Goal: Task Accomplishment & Management: Manage account settings

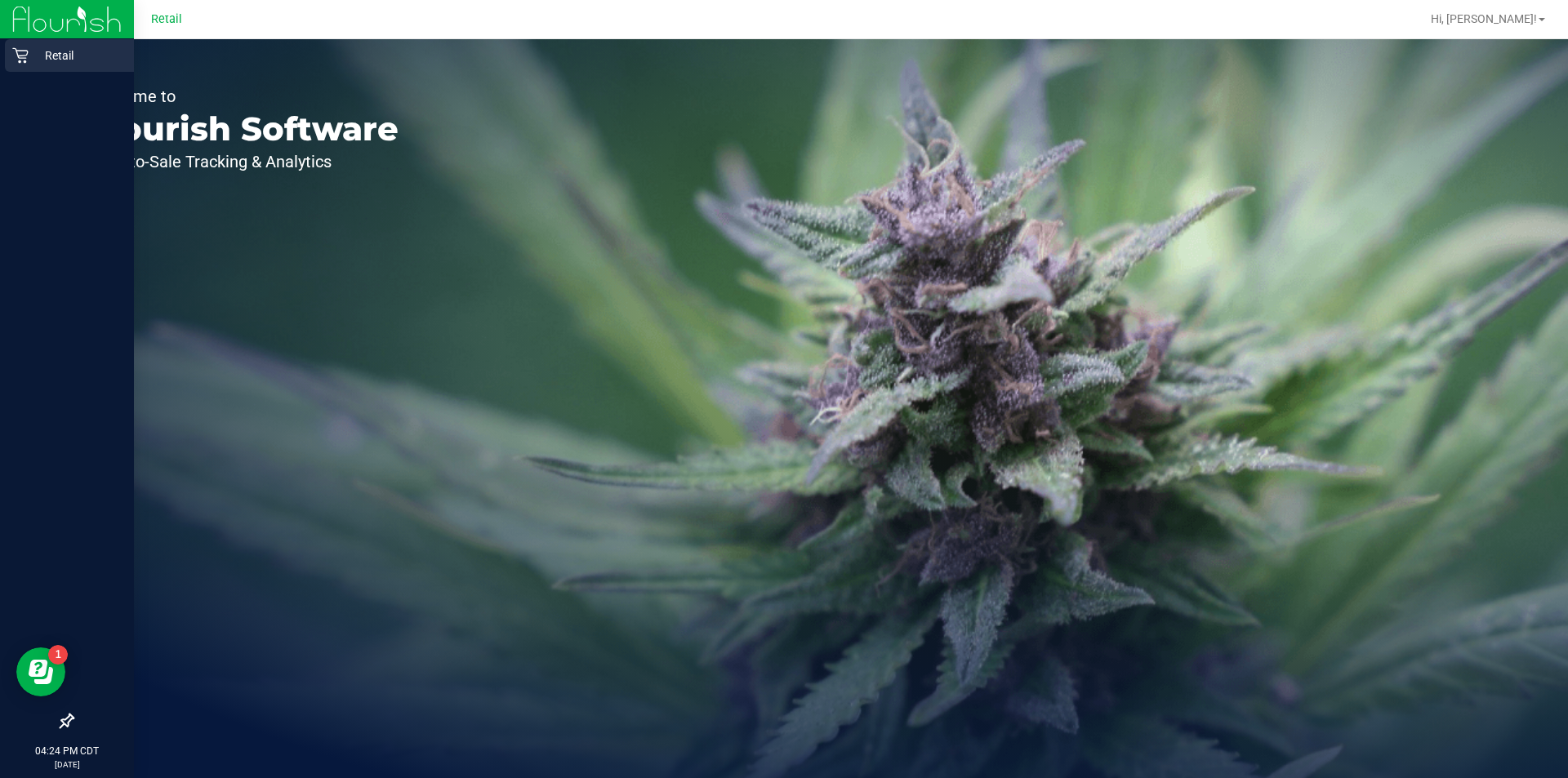
click at [7, 69] on div "Retail" at bounding box center [69, 55] width 129 height 32
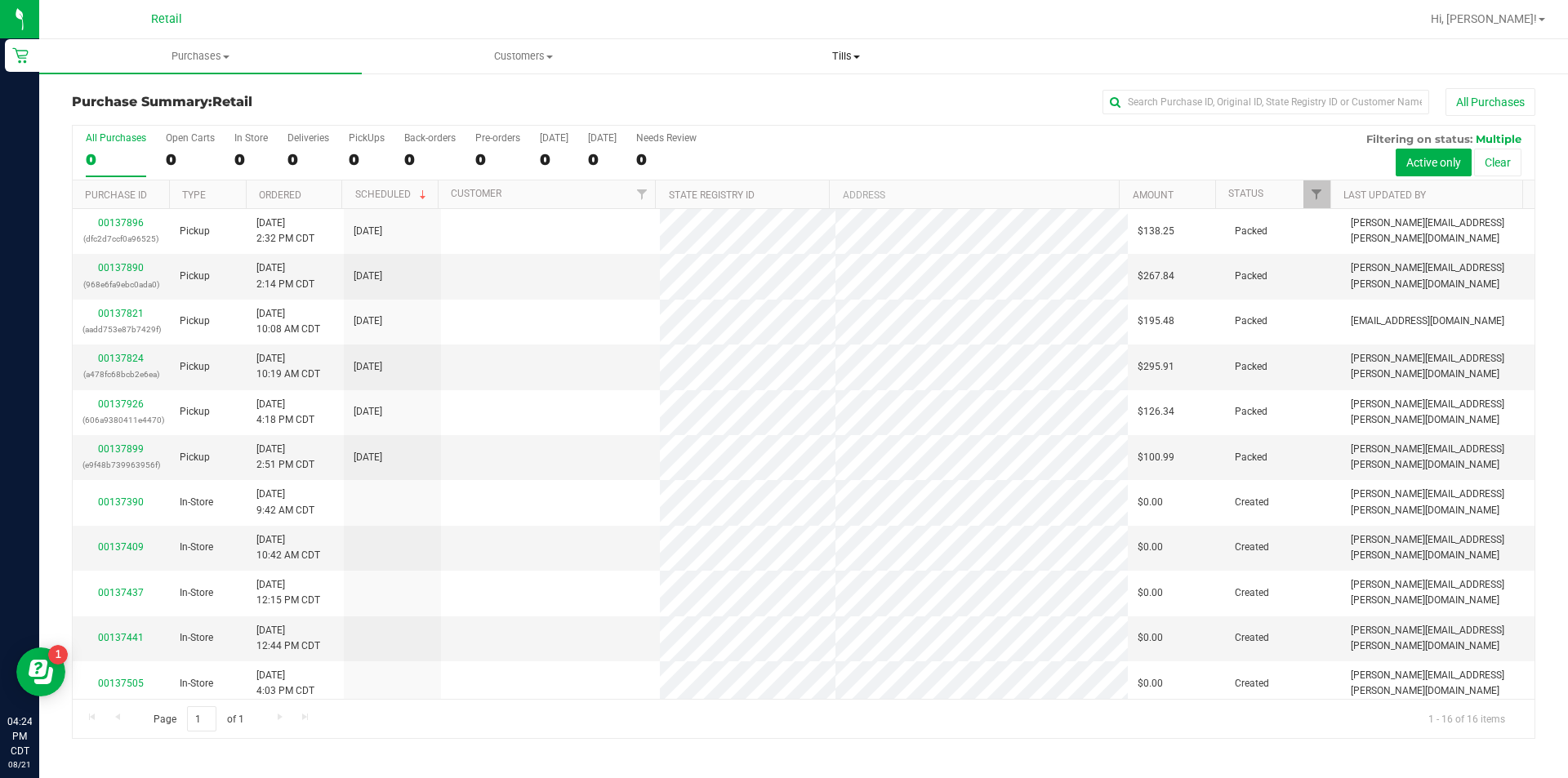
click at [857, 56] on span at bounding box center [856, 57] width 6 height 4
click at [790, 102] on span "Manage tills" at bounding box center [739, 99] width 110 height 14
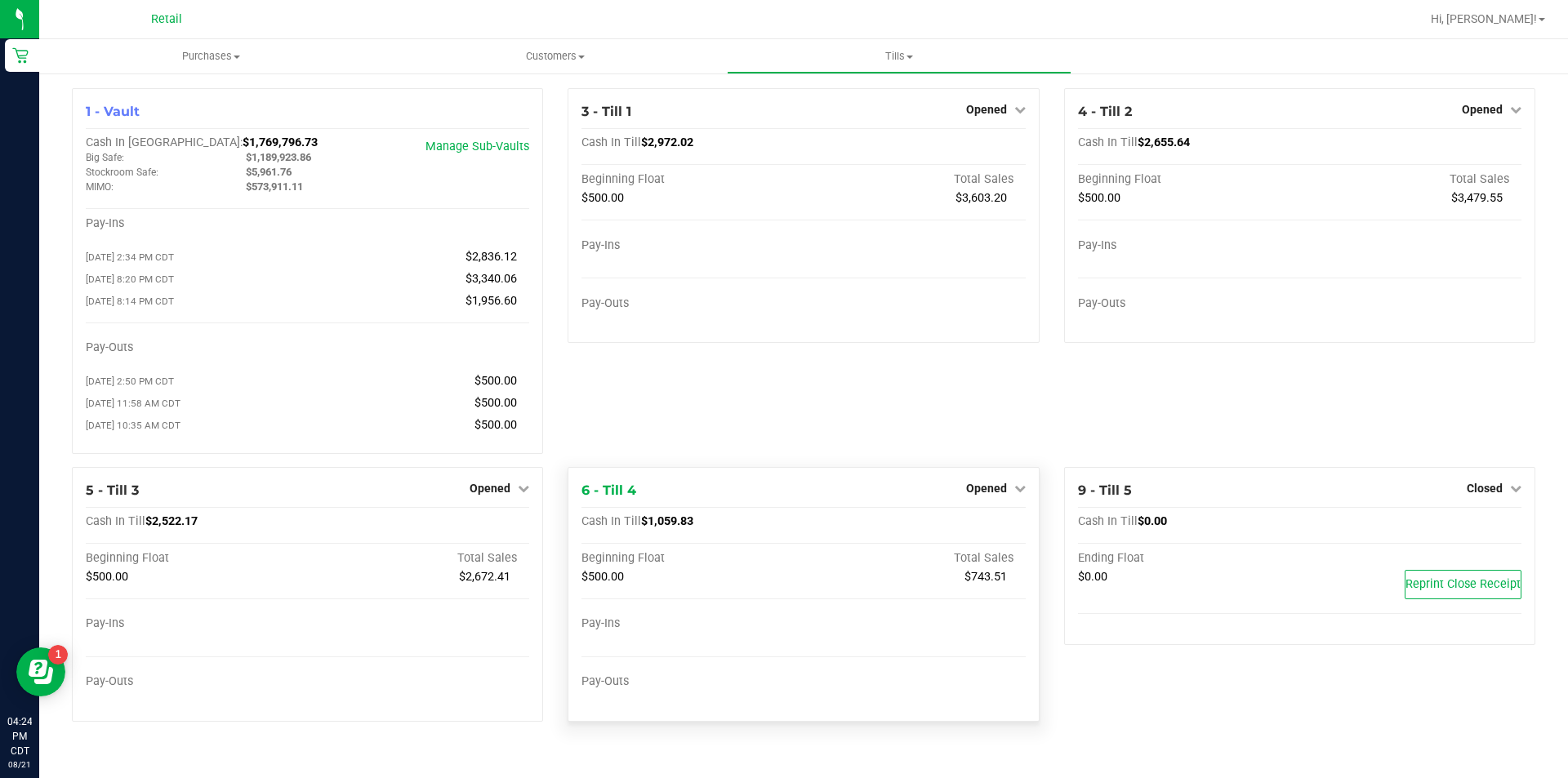
click at [704, 585] on div "$500.00" at bounding box center [693, 577] width 222 height 15
click at [879, 412] on div "3 - Till 1 Opened Close Till Cash In Till $2,972.02 Beginning Float Total Sales…" at bounding box center [803, 277] width 496 height 379
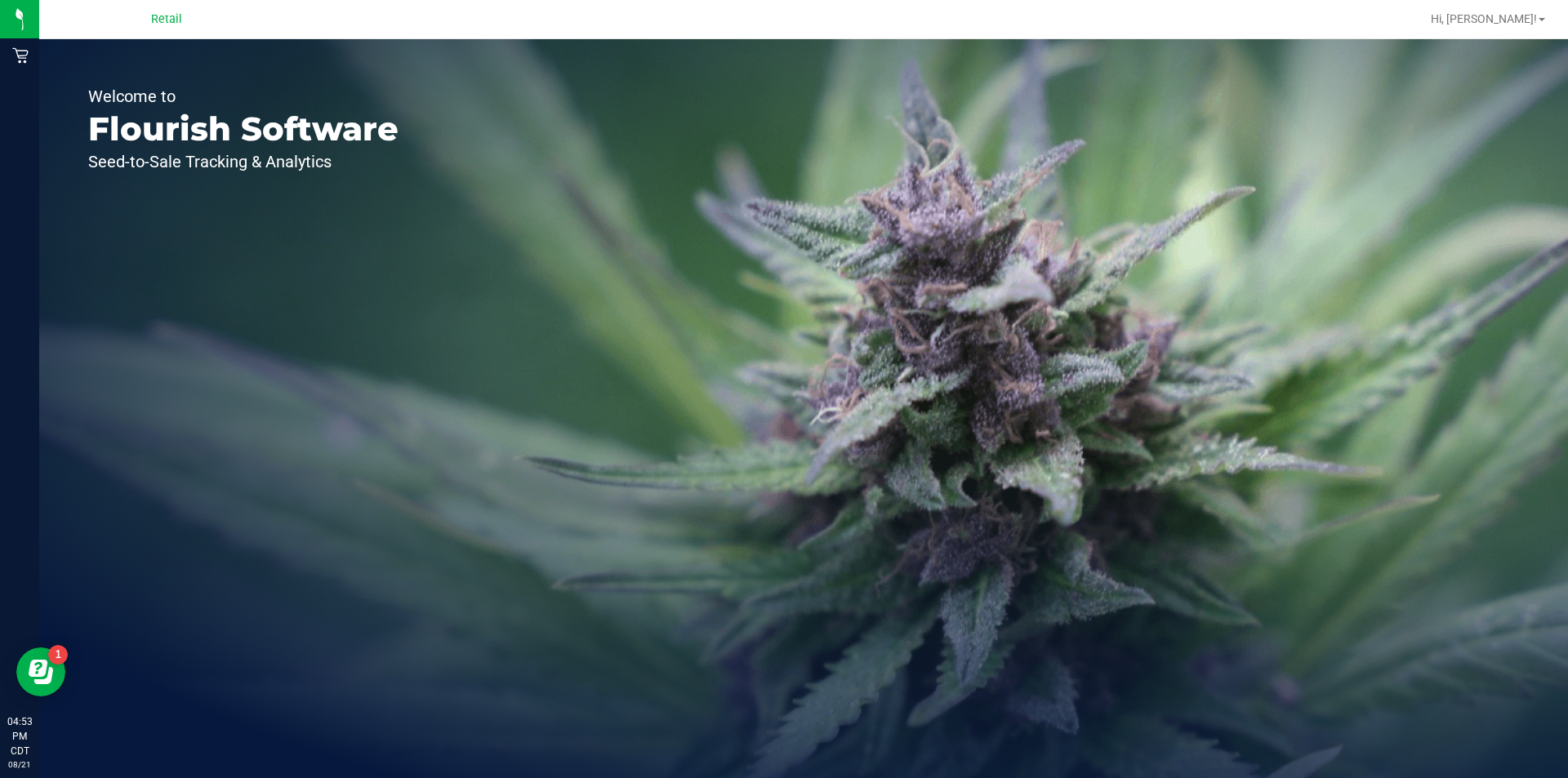
click at [178, 21] on span "Retail" at bounding box center [166, 19] width 31 height 15
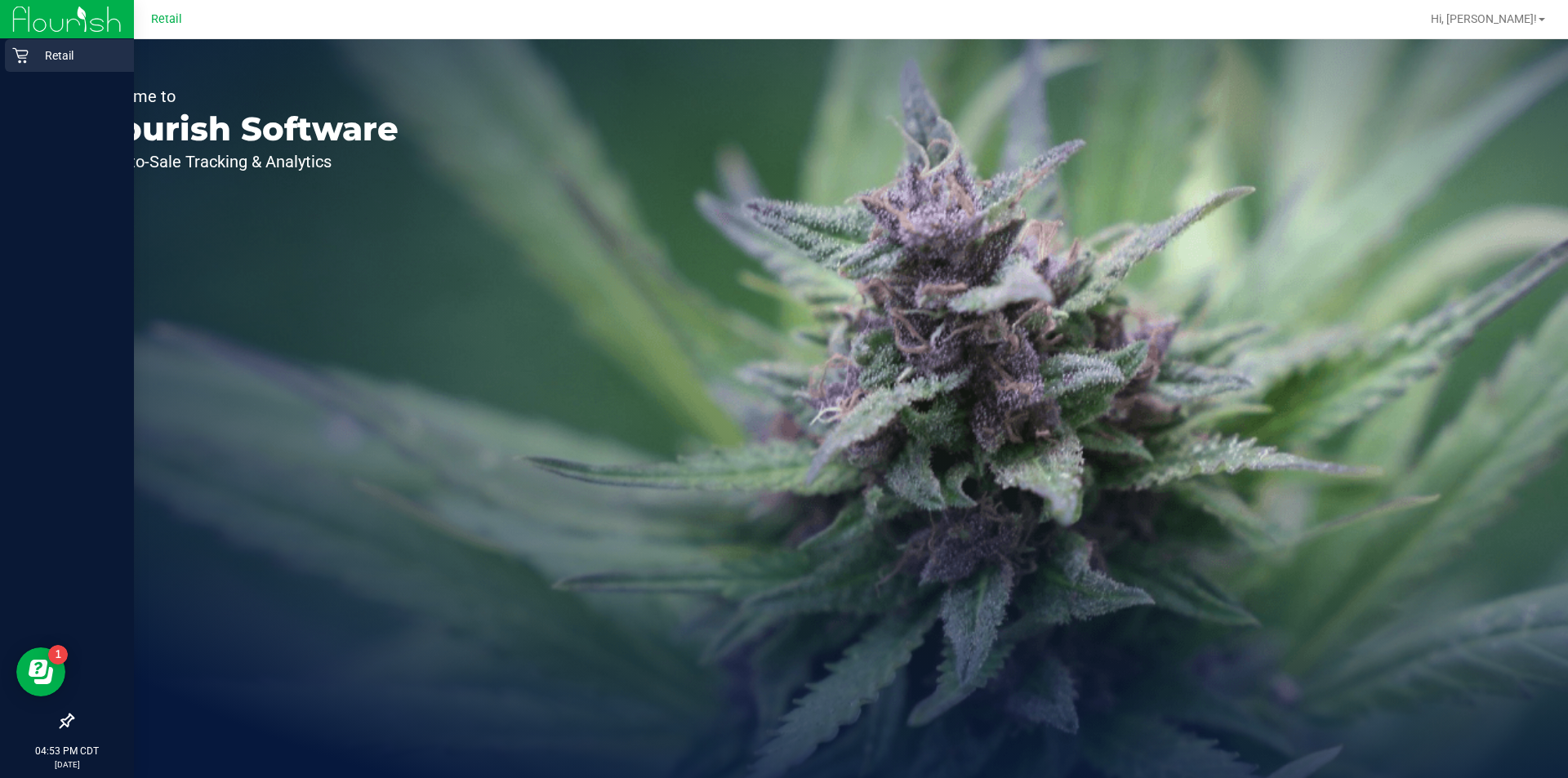
click at [18, 58] on icon at bounding box center [20, 56] width 16 height 16
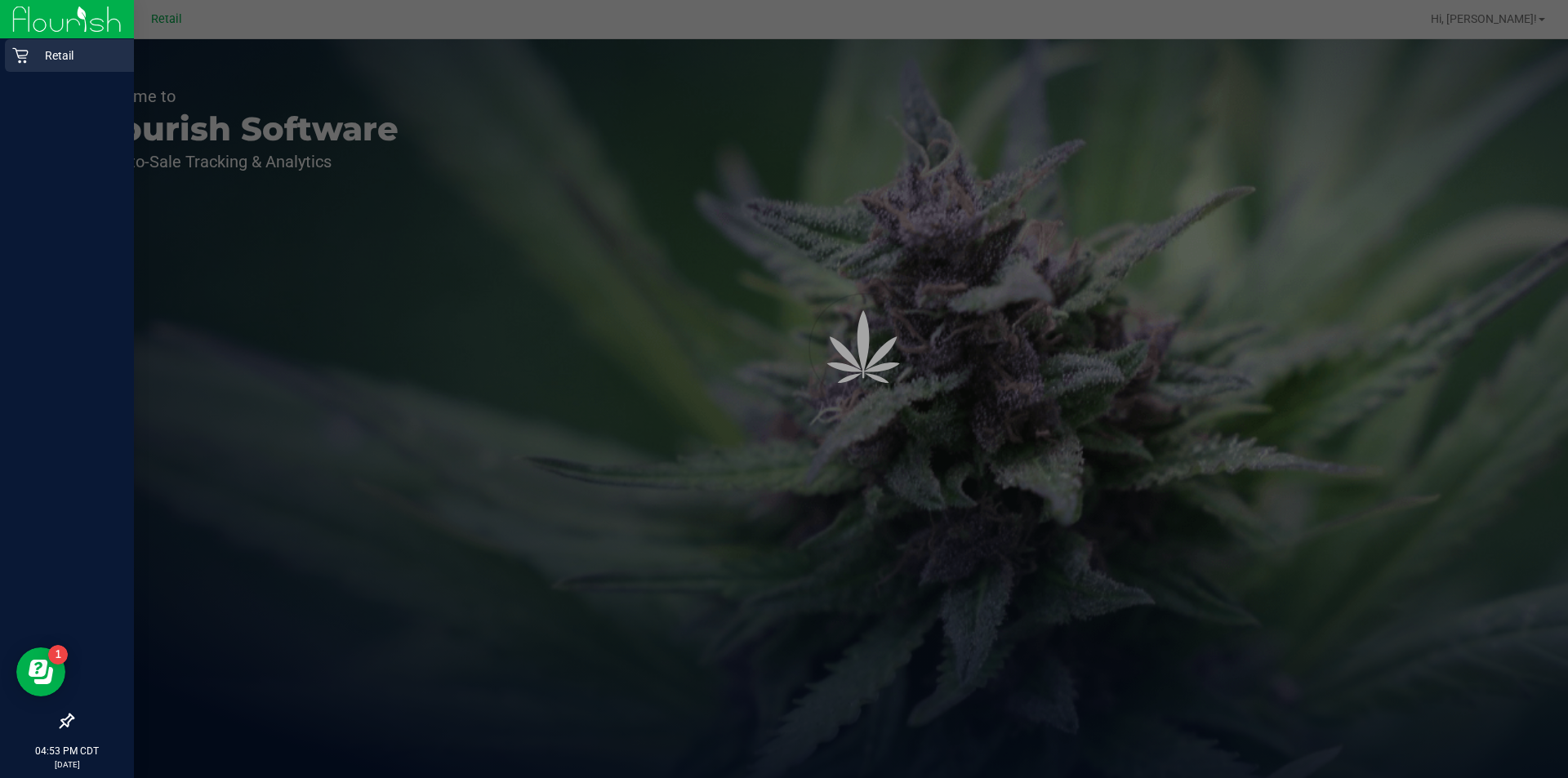
click at [82, 67] on div "Retail" at bounding box center [69, 55] width 129 height 32
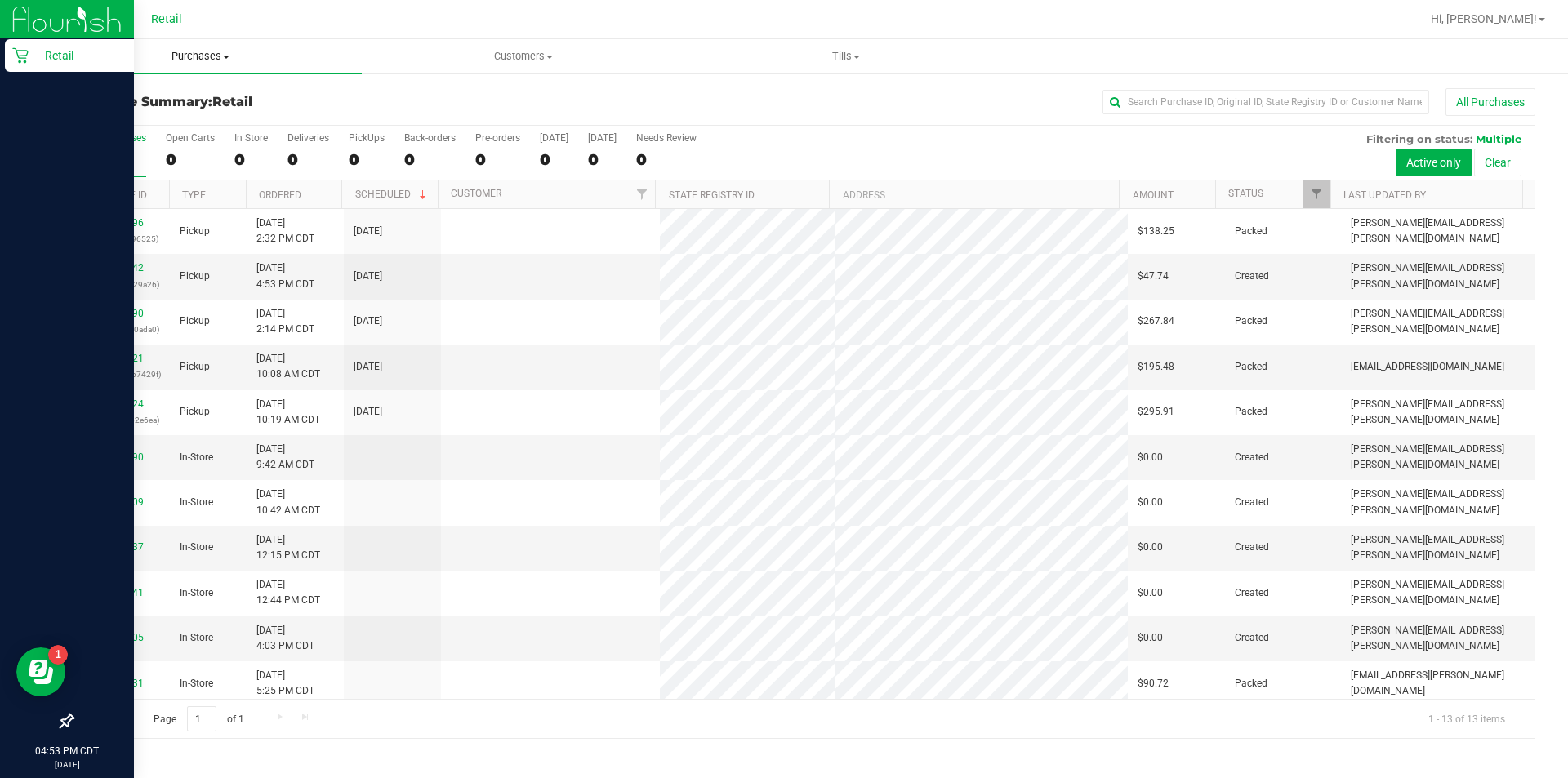
click at [220, 59] on span "Purchases" at bounding box center [200, 56] width 323 height 15
click at [127, 93] on span "Summary of purchases" at bounding box center [122, 99] width 167 height 14
click at [122, 263] on link "00137942" at bounding box center [121, 268] width 46 height 11
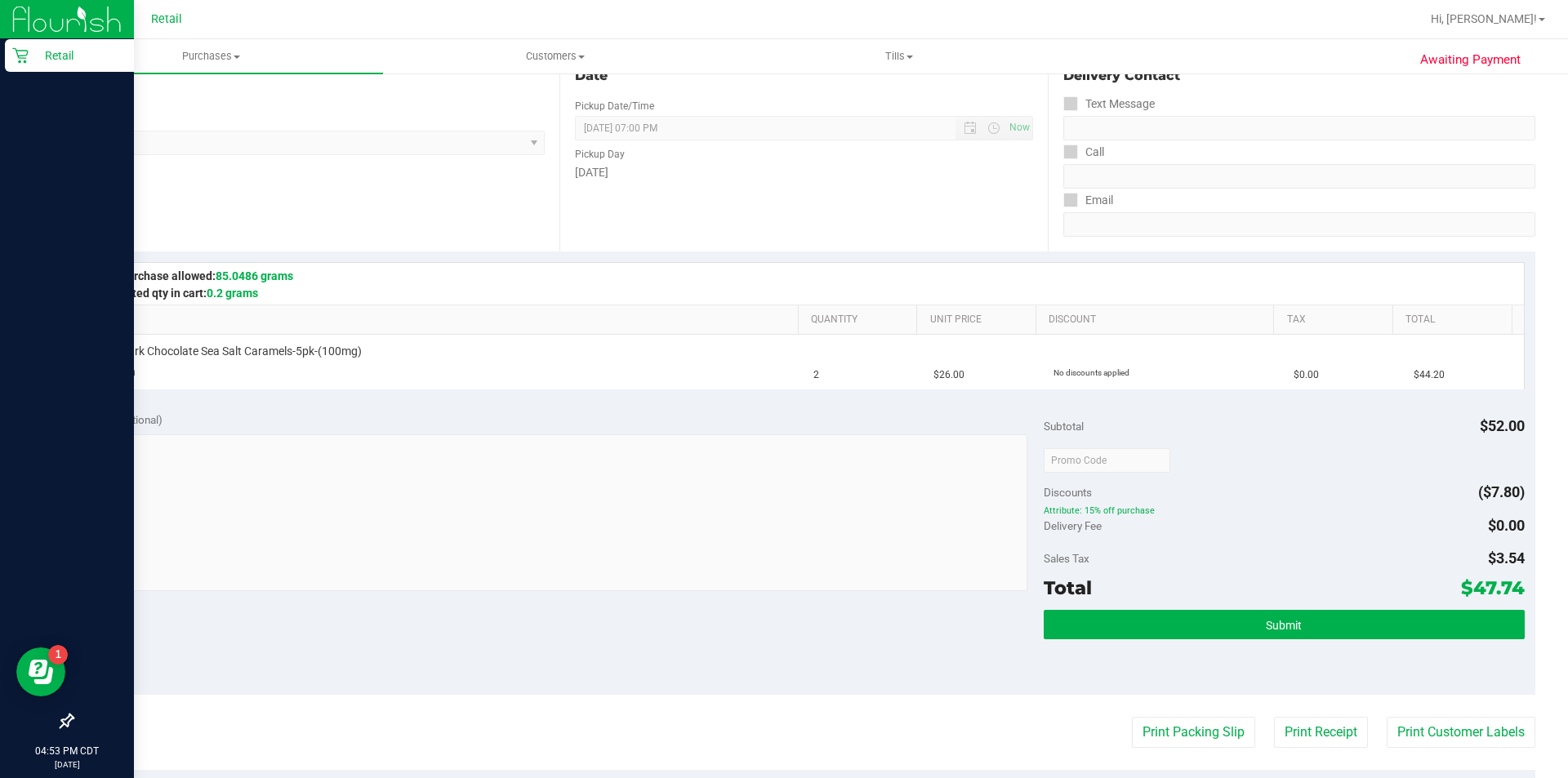
scroll to position [185, 0]
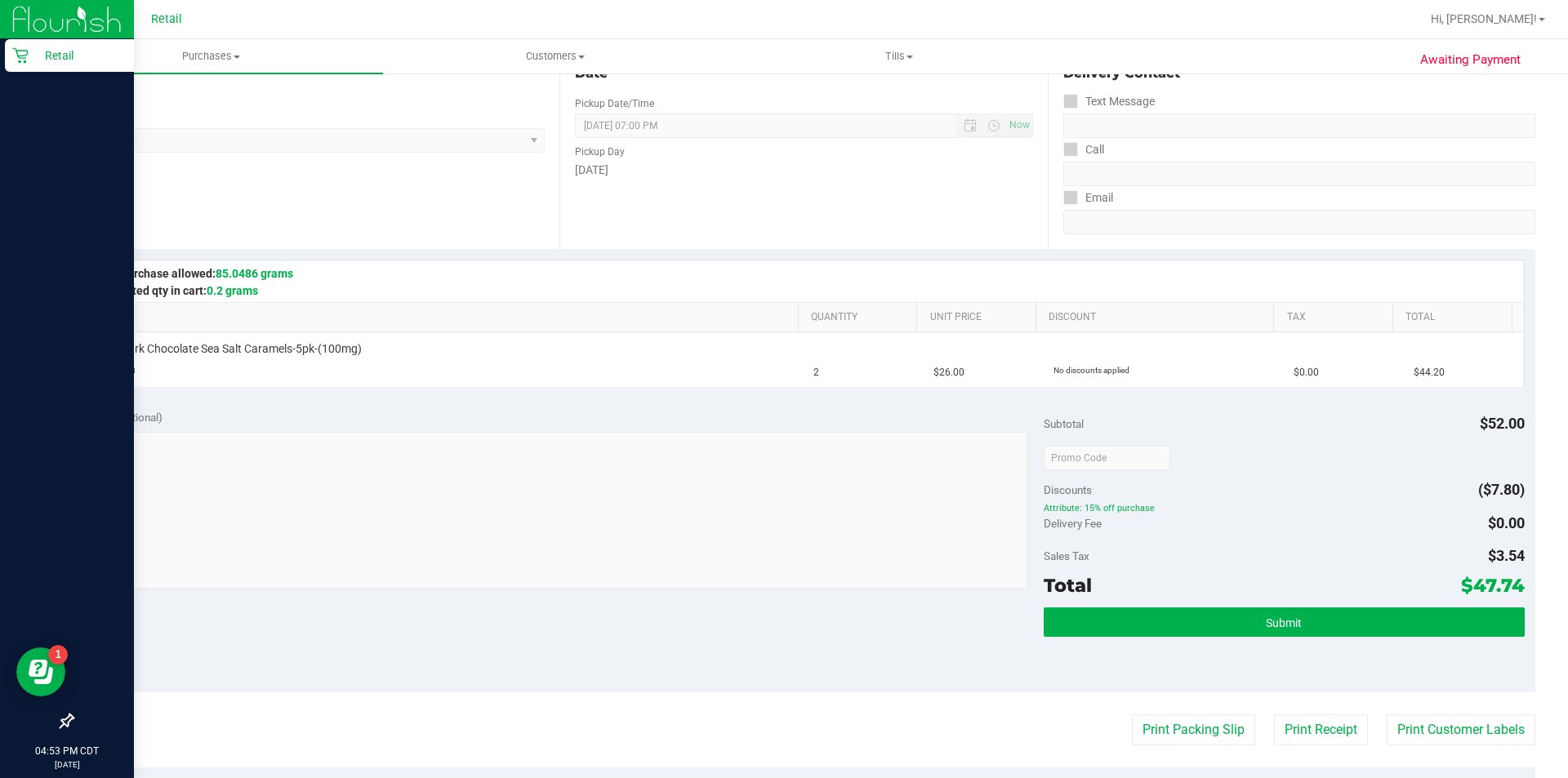
click at [1097, 590] on div "Total $47.74" at bounding box center [1284, 585] width 480 height 30
click at [1119, 627] on button "Submit" at bounding box center [1284, 622] width 480 height 30
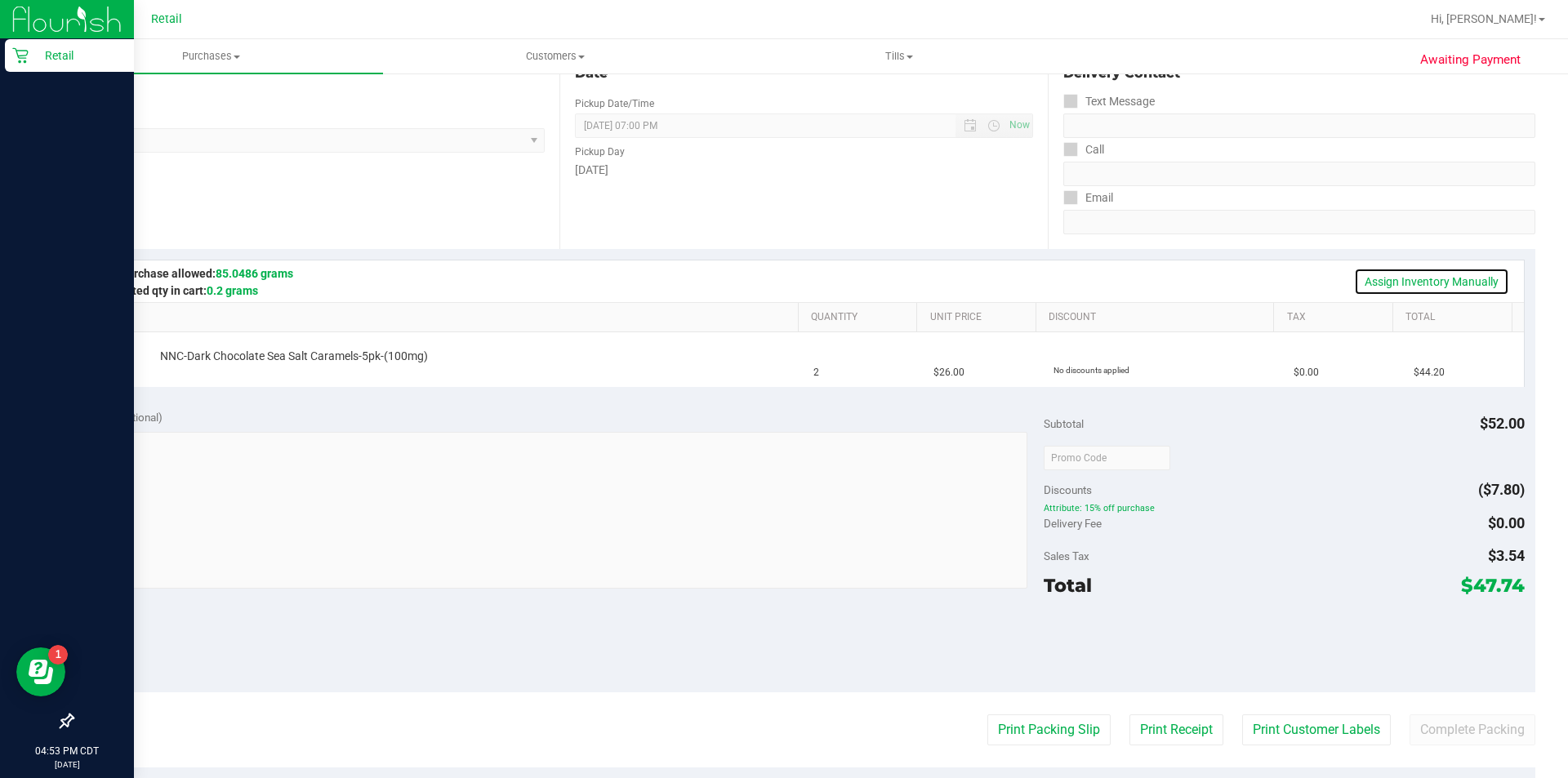
click at [1433, 284] on link "Assign Inventory Manually" at bounding box center [1431, 282] width 155 height 28
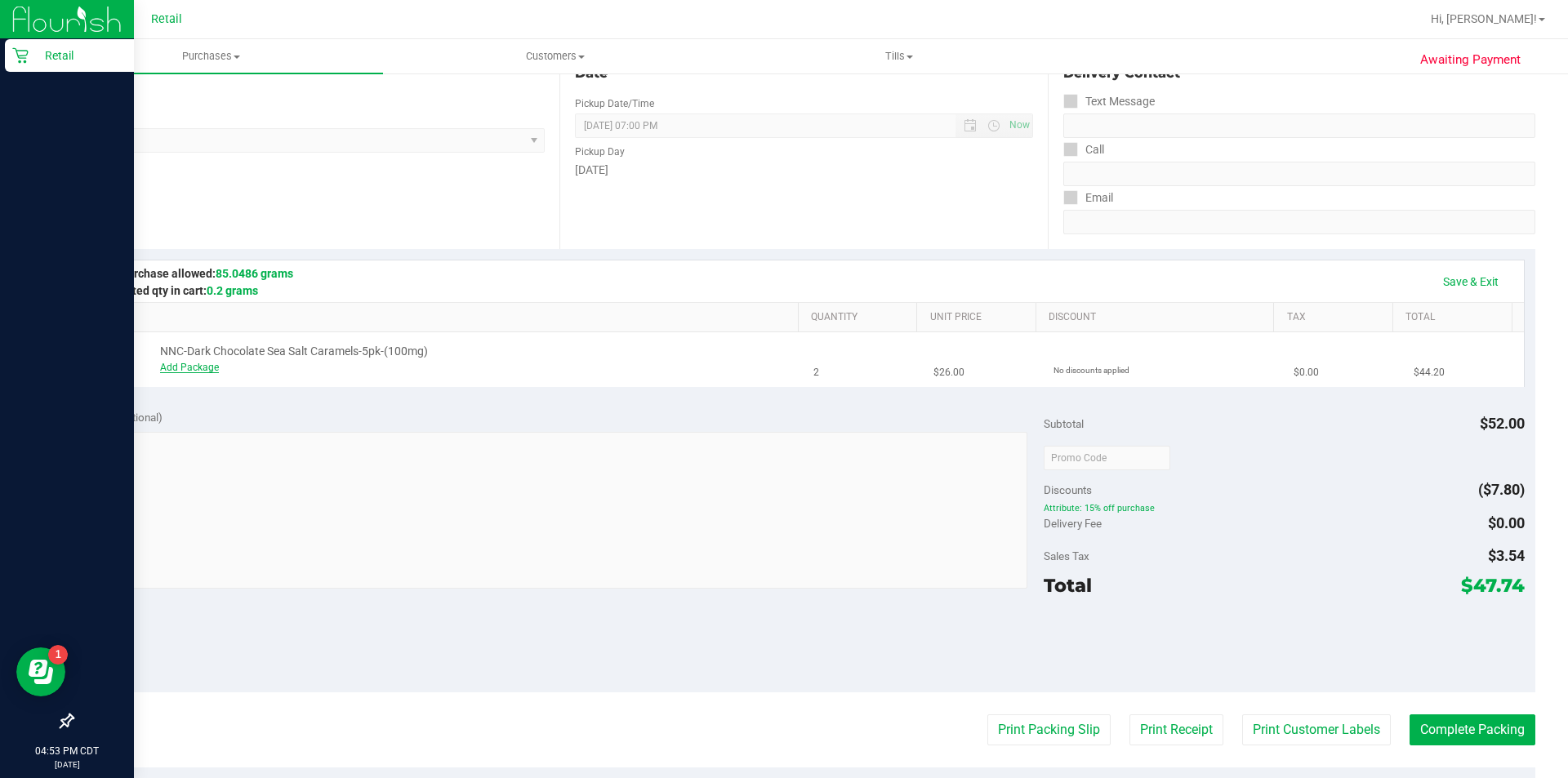
click at [184, 365] on link "Add Package" at bounding box center [189, 367] width 59 height 11
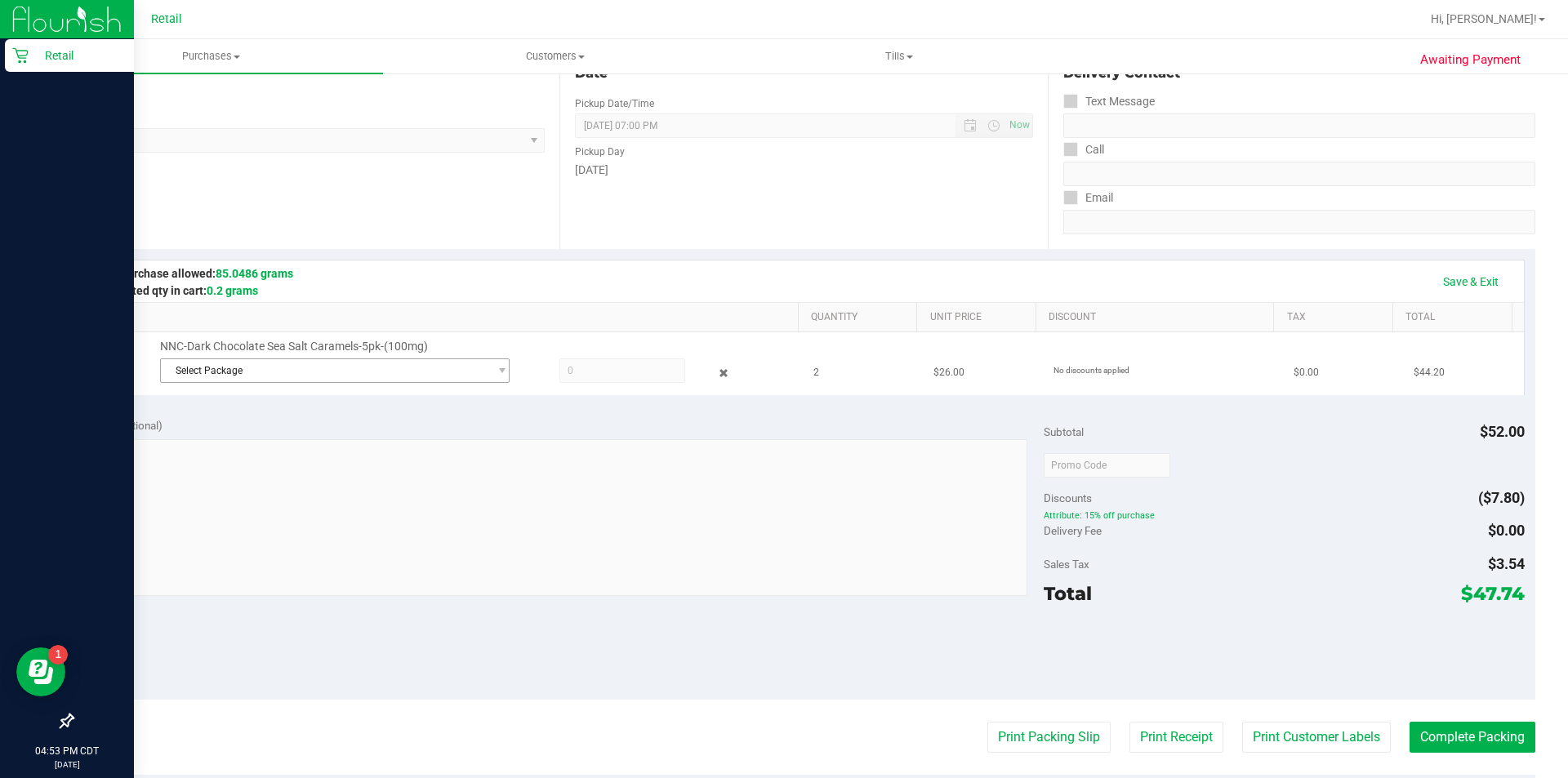
click at [343, 360] on span "Select Package" at bounding box center [325, 371] width 327 height 23
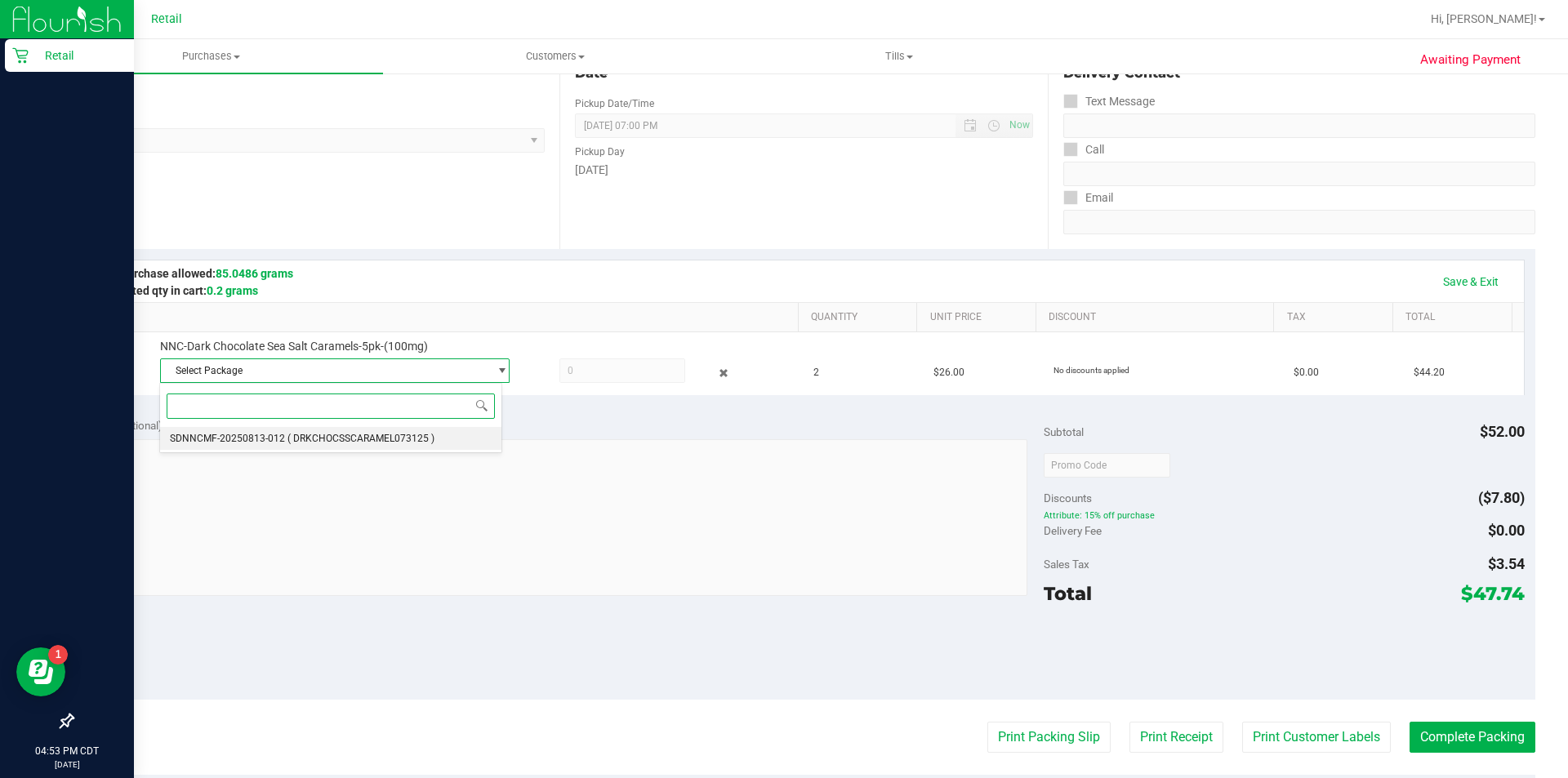
click at [361, 447] on li "SDNNCMF-20250813-012 ( DRKCHOCSSCARAMEL073125 )" at bounding box center [331, 438] width 341 height 23
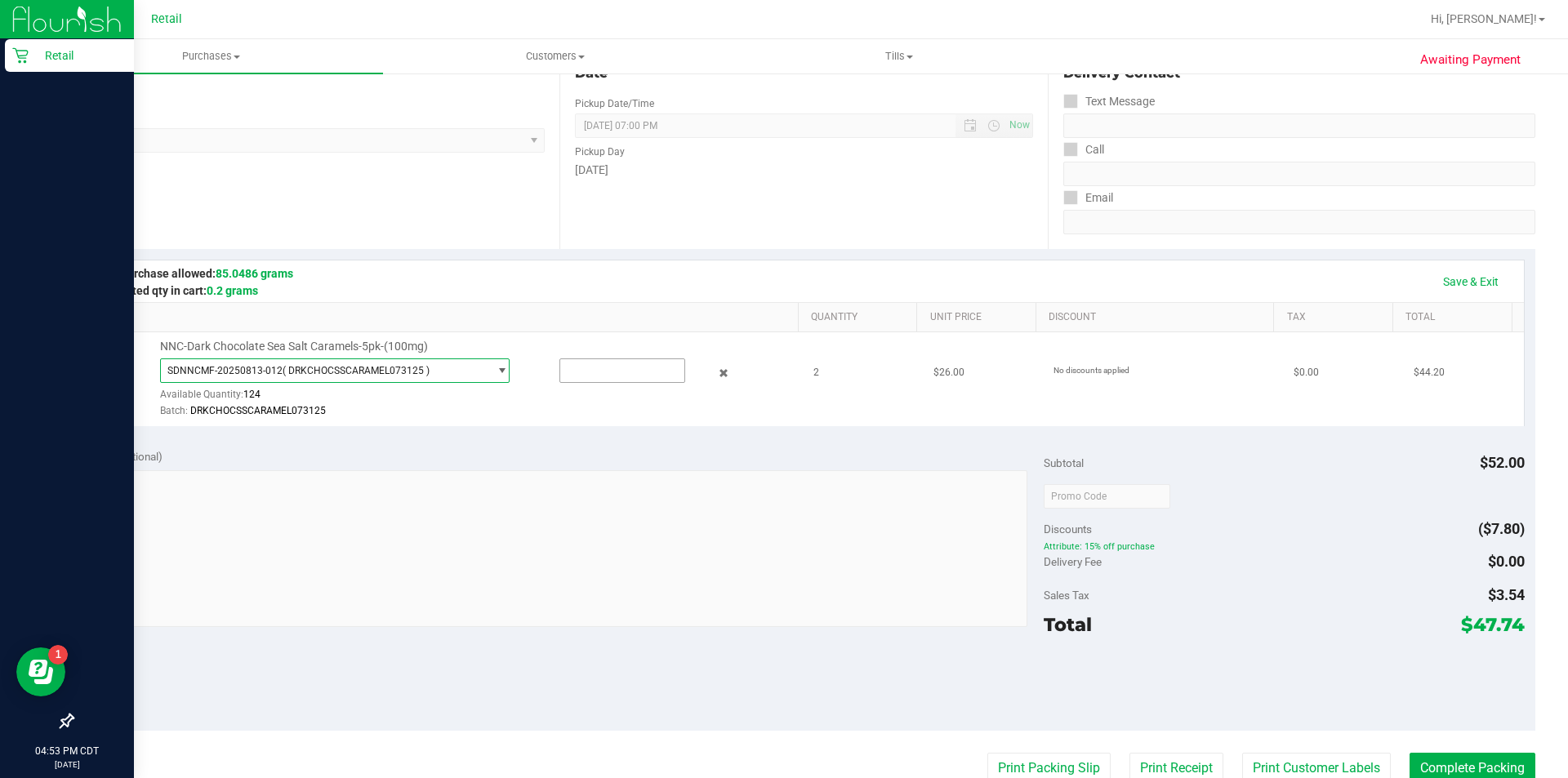
click at [618, 374] on input "text" at bounding box center [622, 371] width 124 height 23
type input "2"
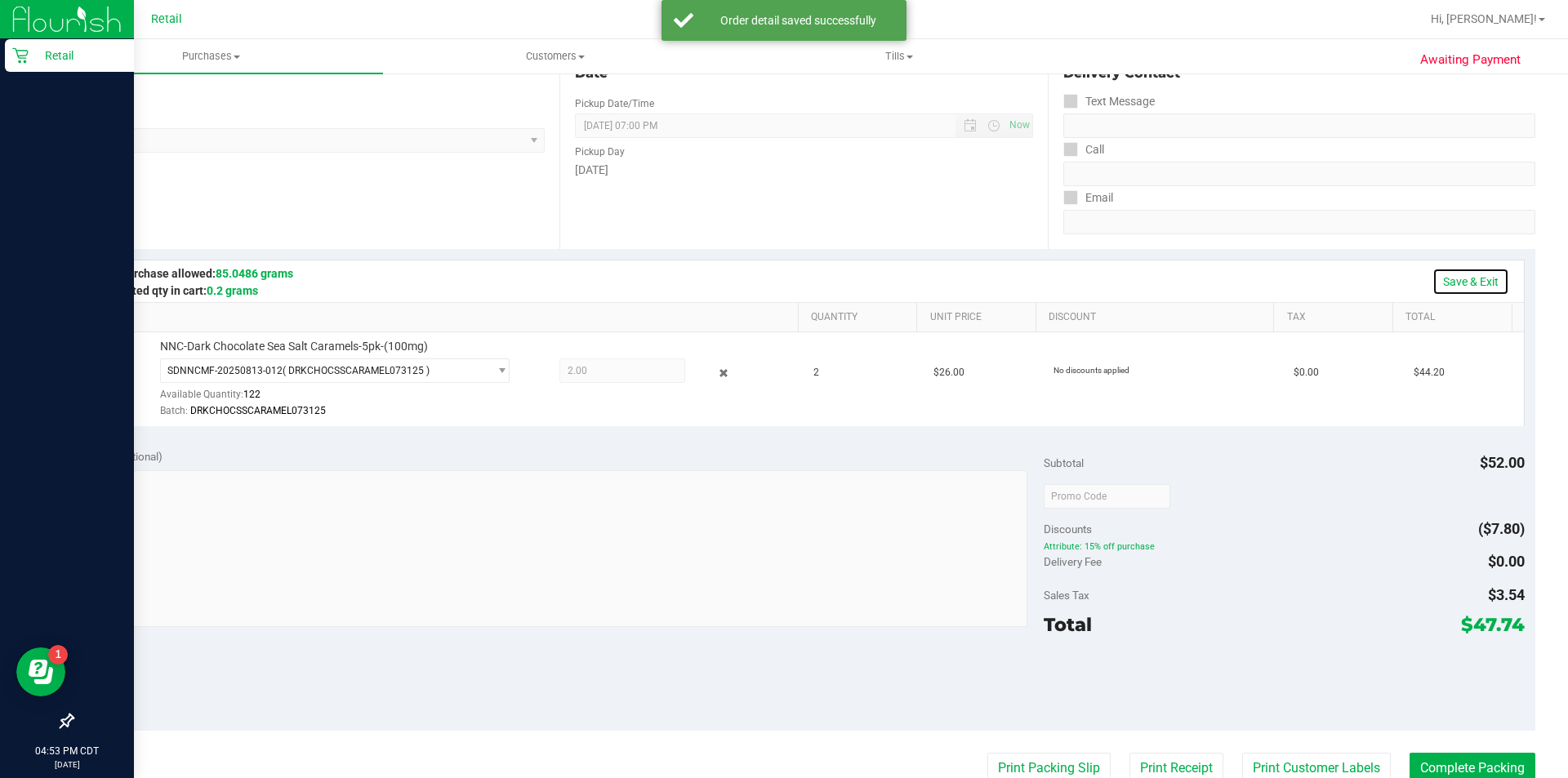
click at [1464, 274] on link "Save & Exit" at bounding box center [1471, 282] width 77 height 28
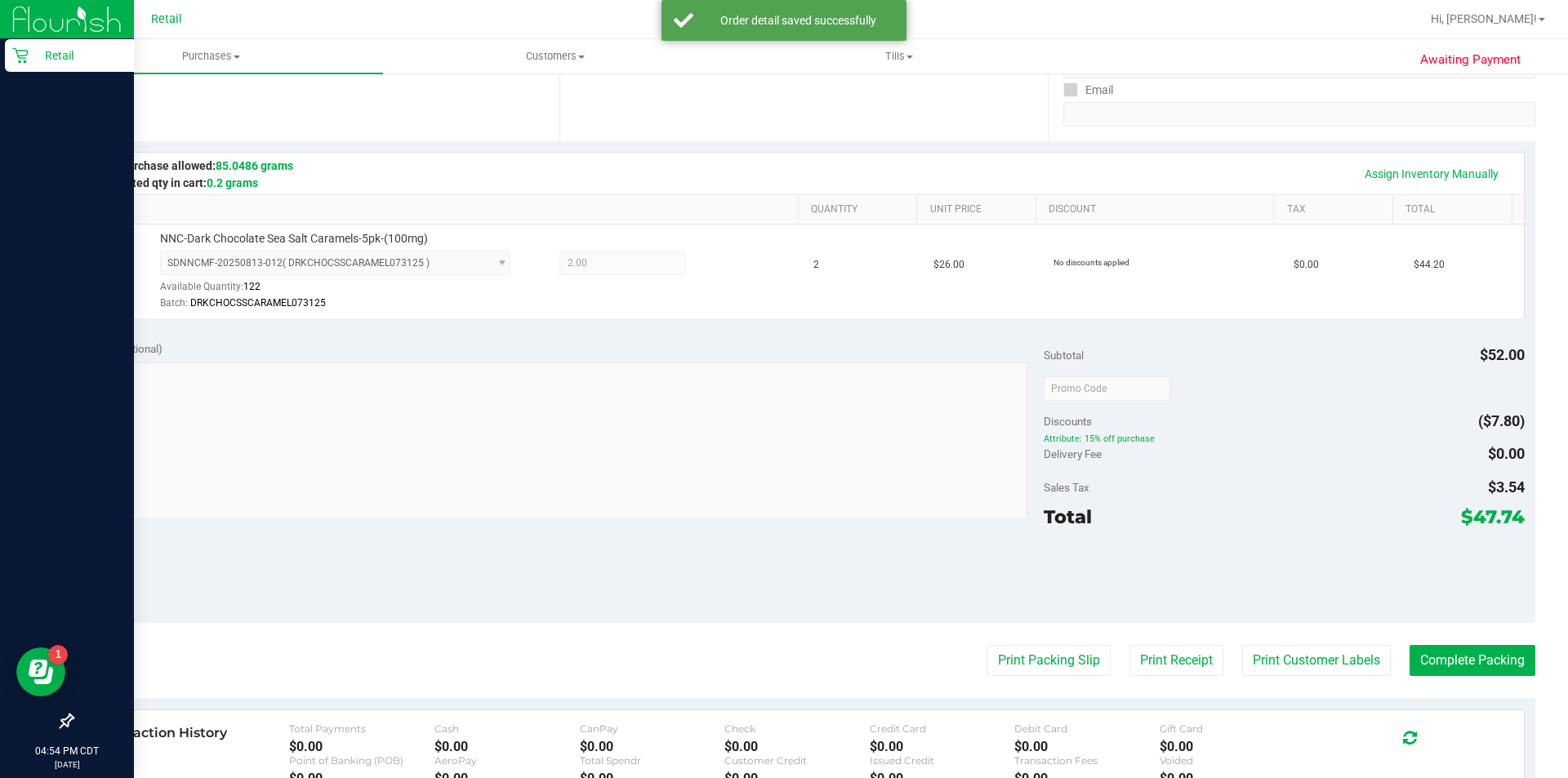
scroll to position [291, 0]
click at [1278, 676] on button "Print Customer Labels" at bounding box center [1317, 661] width 149 height 31
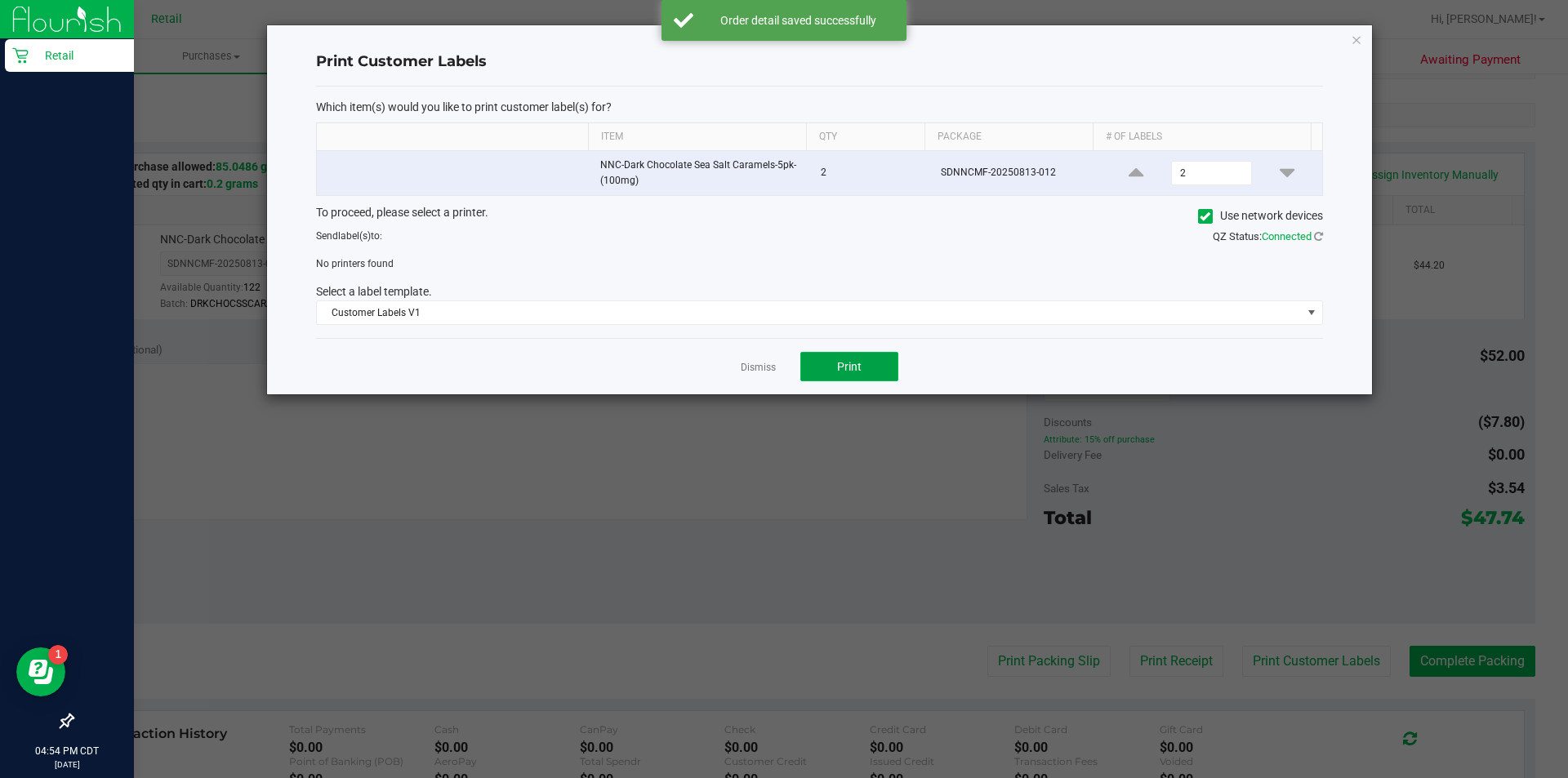
click at [856, 382] on button "Print" at bounding box center [850, 367] width 98 height 30
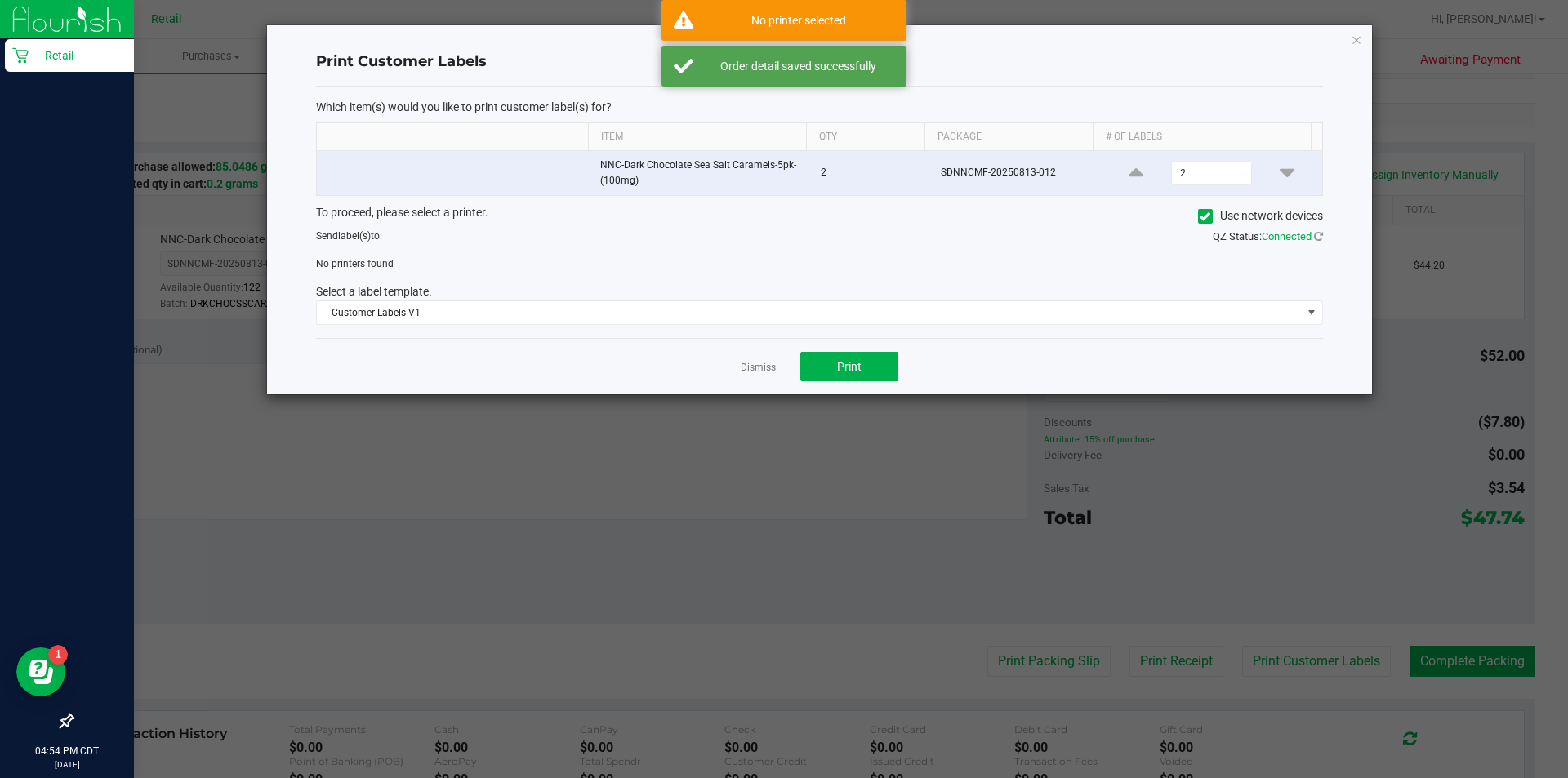
click at [1202, 216] on icon at bounding box center [1205, 216] width 10 height 0
click at [0, 0] on input "Use network devices" at bounding box center [0, 0] width 0 height 0
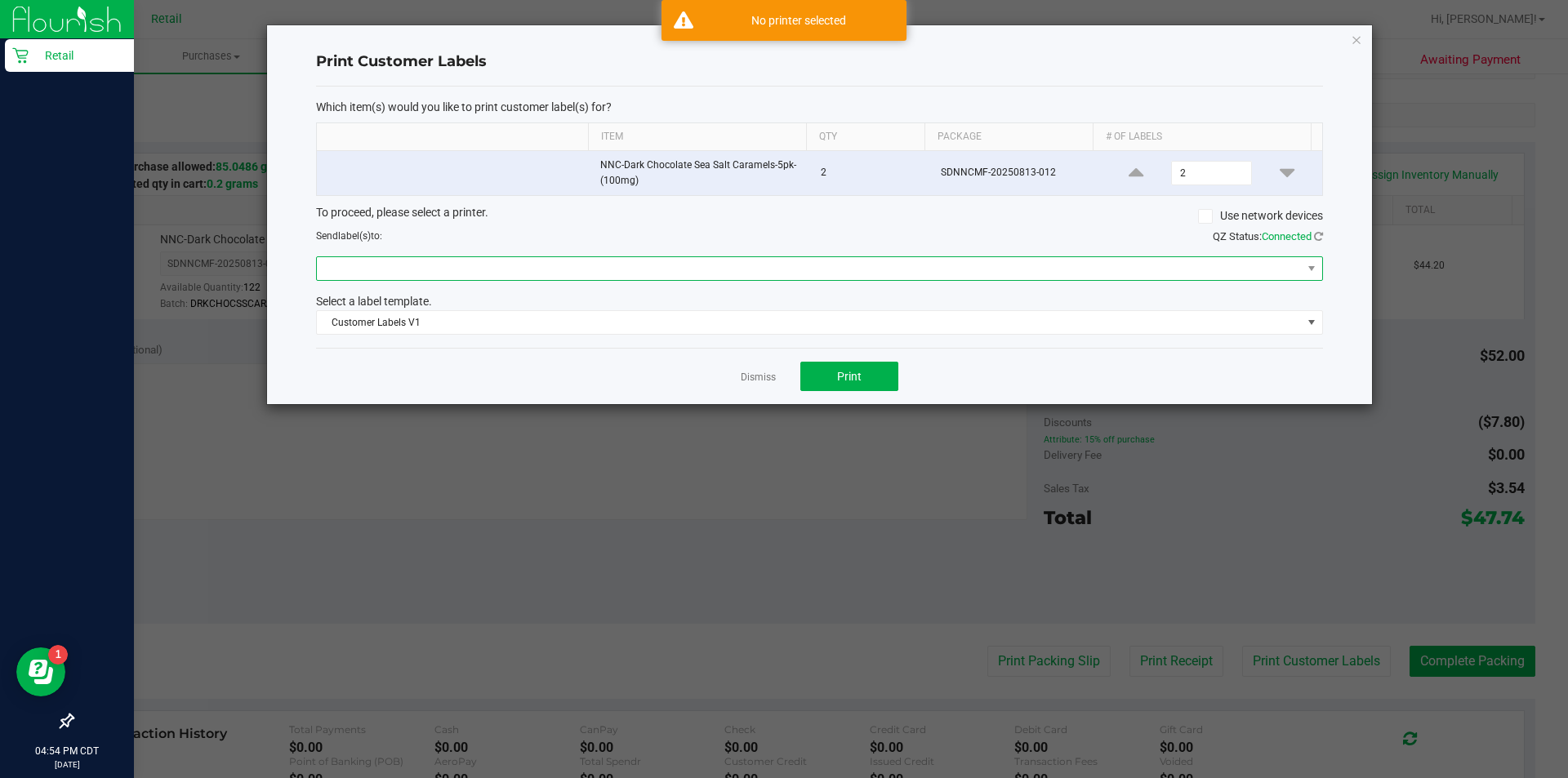
click at [1067, 259] on span at bounding box center [809, 269] width 985 height 23
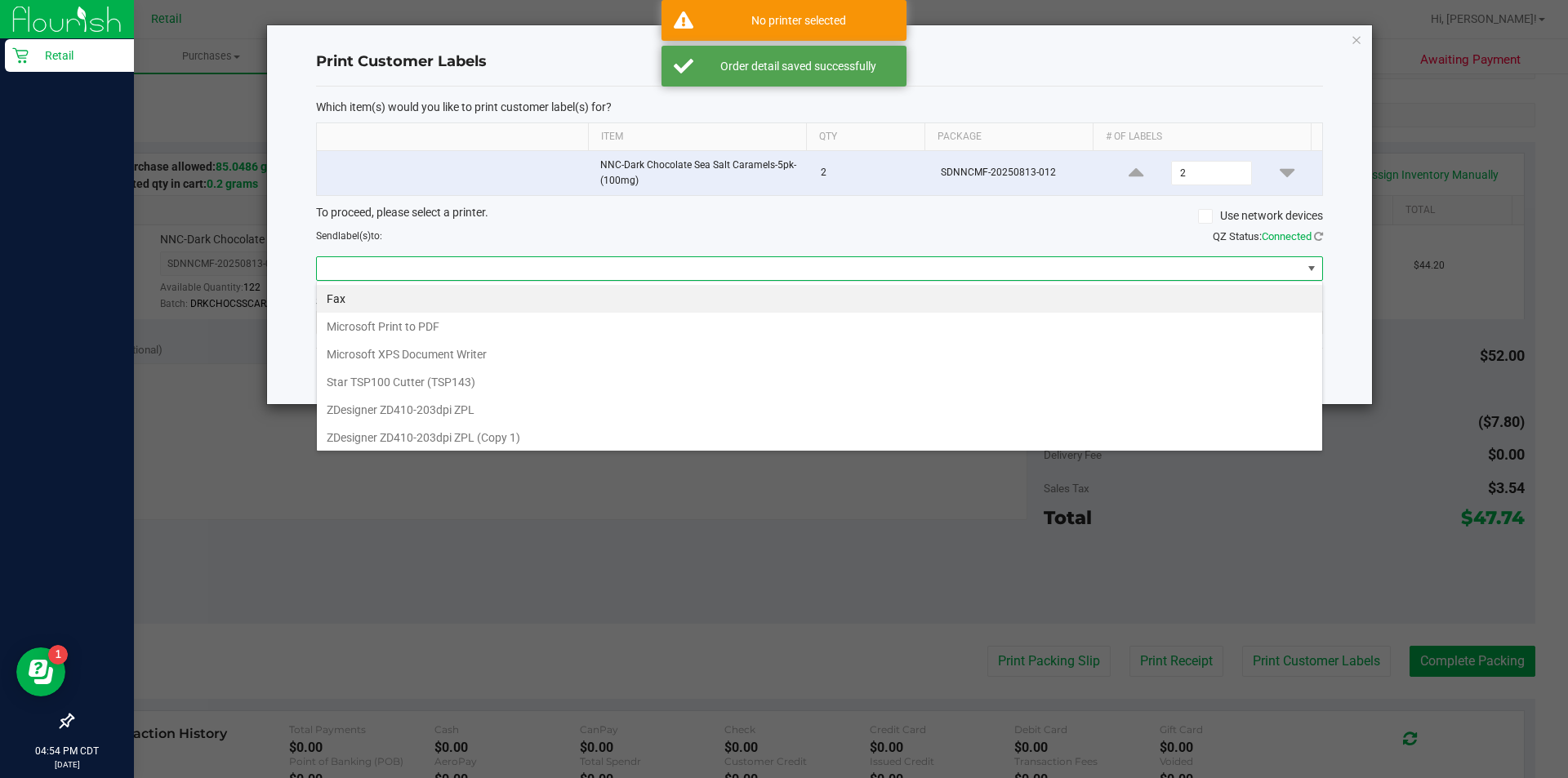
scroll to position [25, 1006]
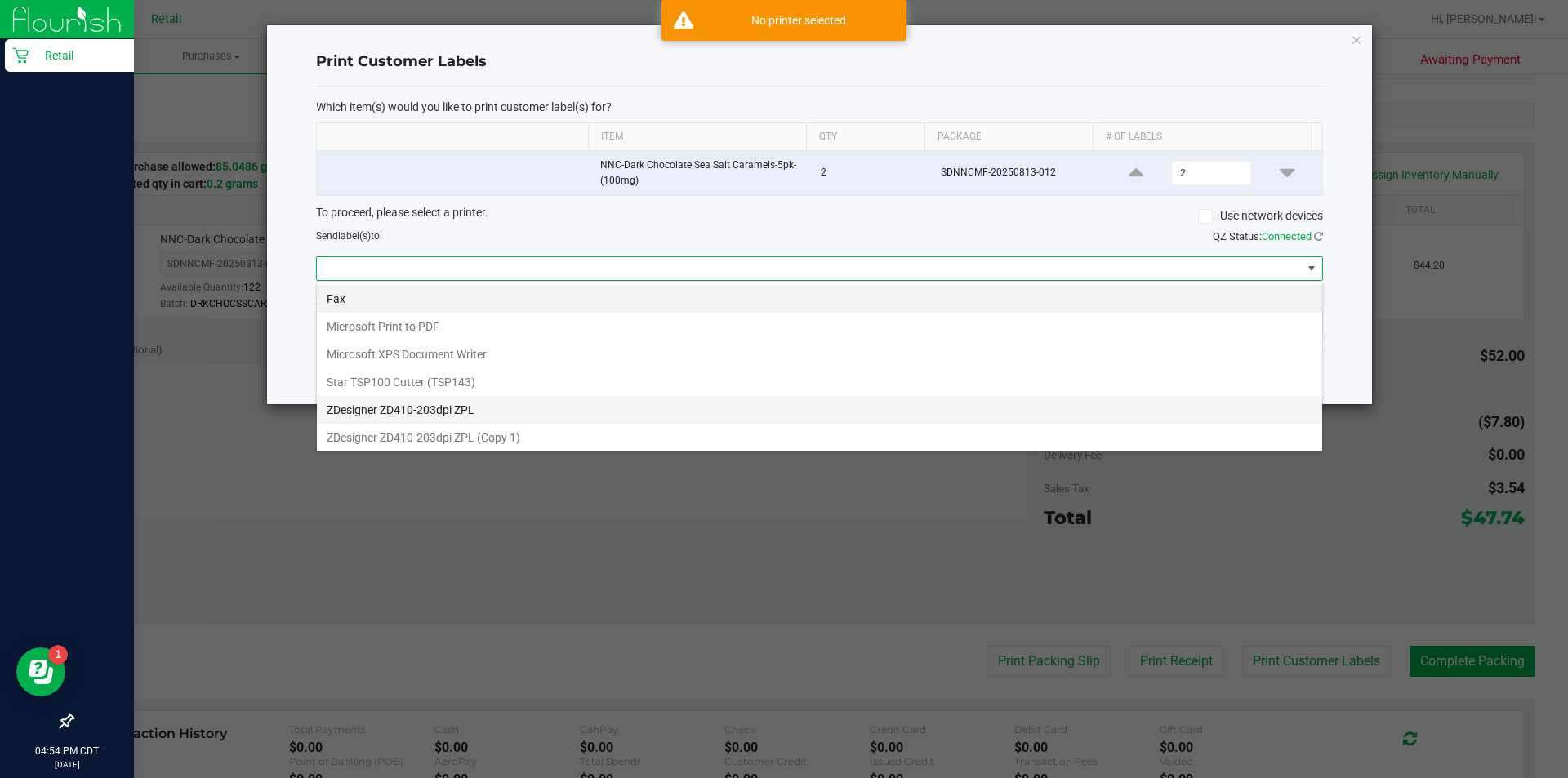
click at [570, 406] on ZPL "ZDesigner ZD410-203dpi ZPL" at bounding box center [819, 410] width 1005 height 28
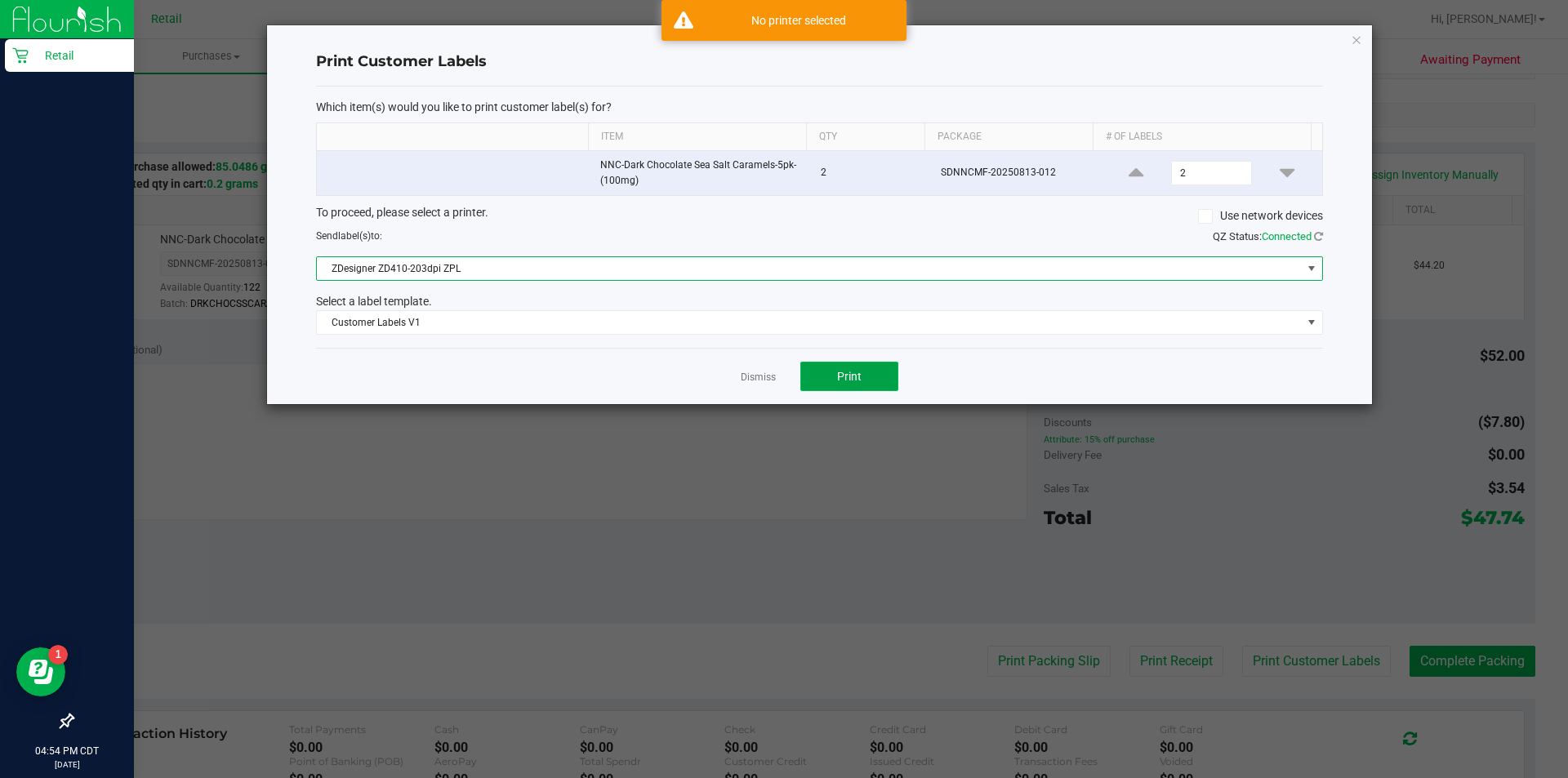
click at [836, 389] on button "Print" at bounding box center [850, 376] width 98 height 30
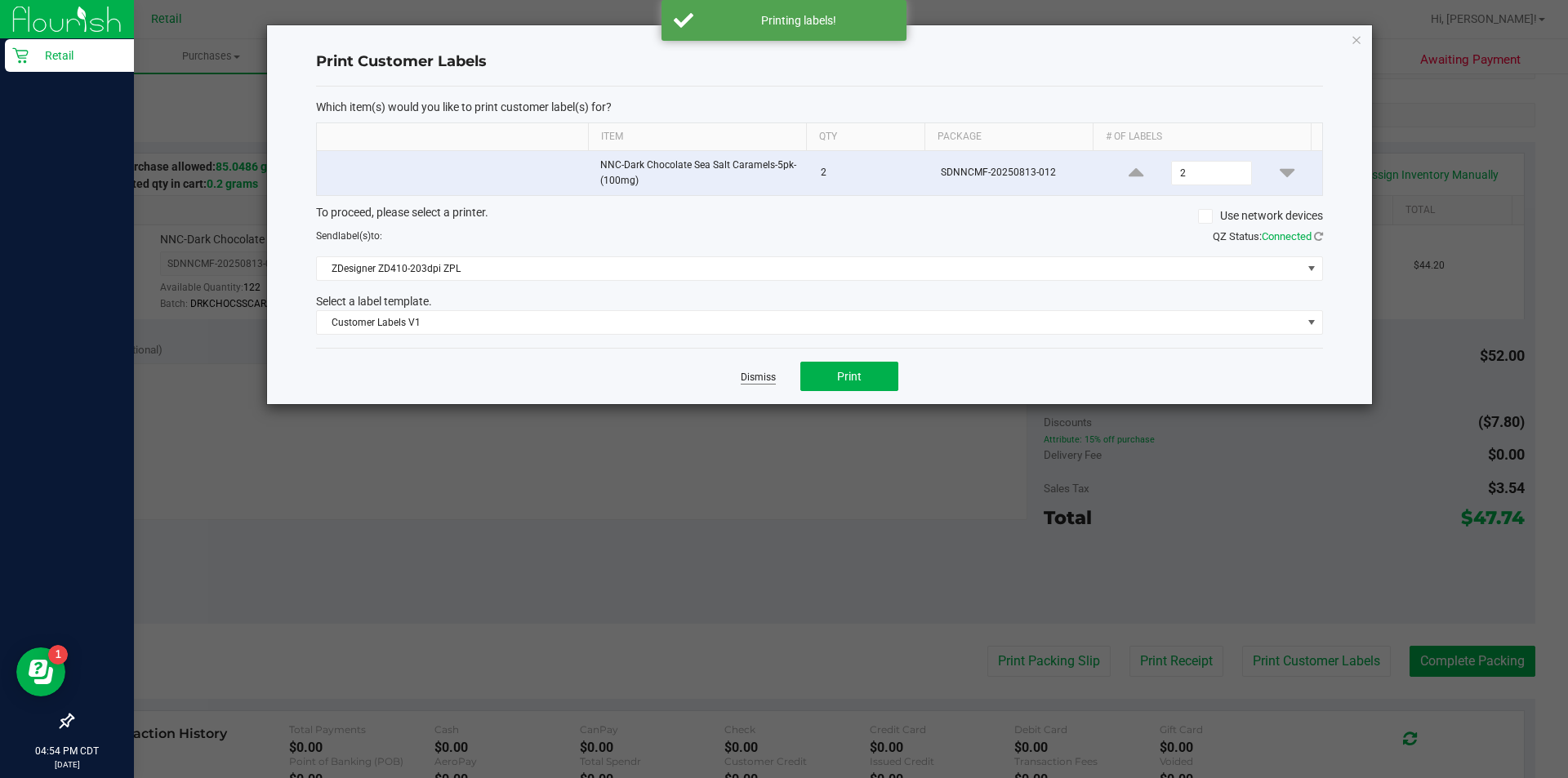
click at [760, 375] on link "Dismiss" at bounding box center [759, 378] width 35 height 14
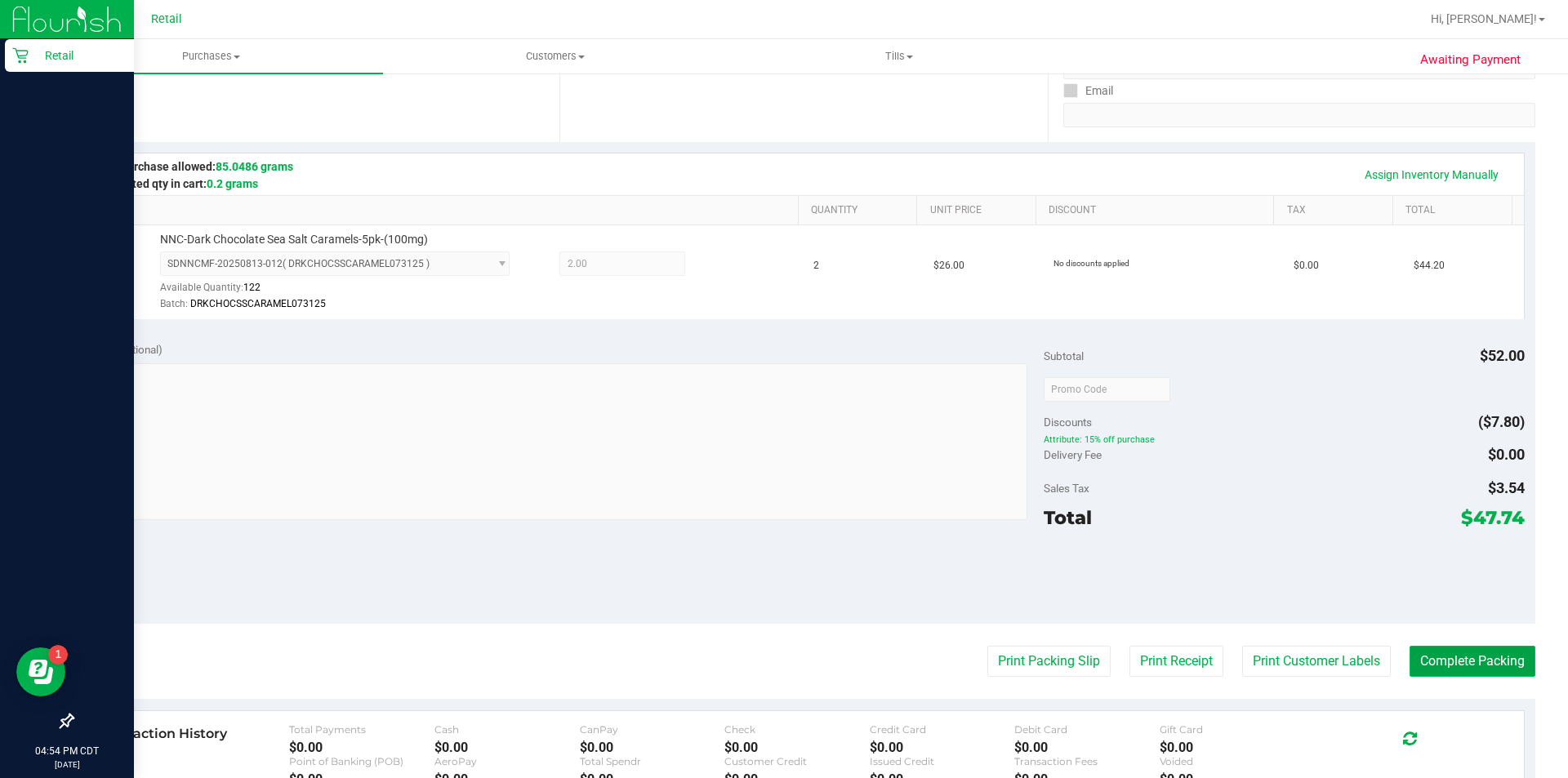
click at [1434, 662] on button "Complete Packing" at bounding box center [1473, 661] width 126 height 31
